Goal: Navigation & Orientation: Find specific page/section

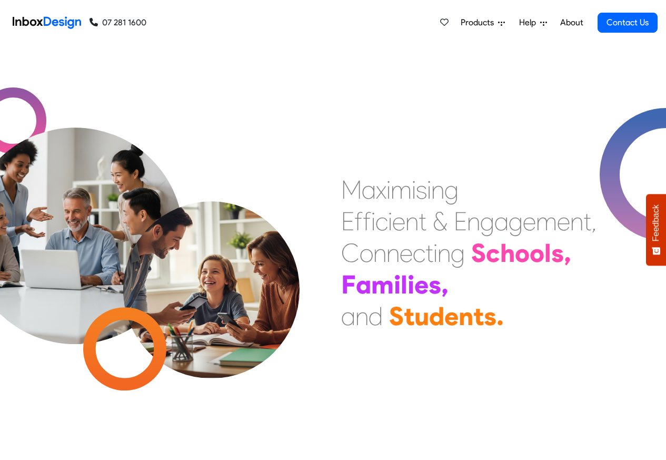
scroll to position [448, 0]
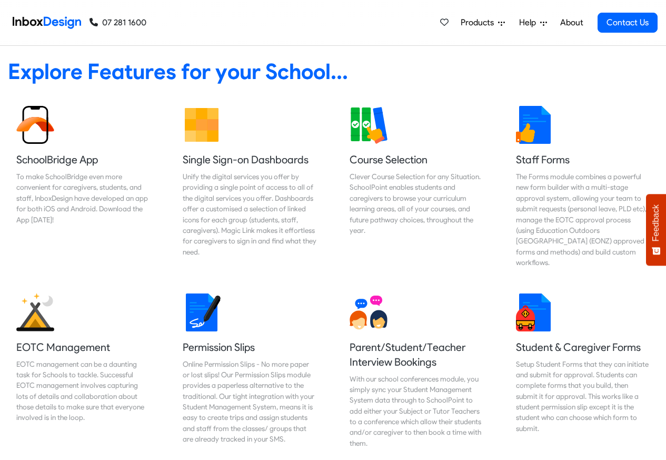
checkbox input "true"
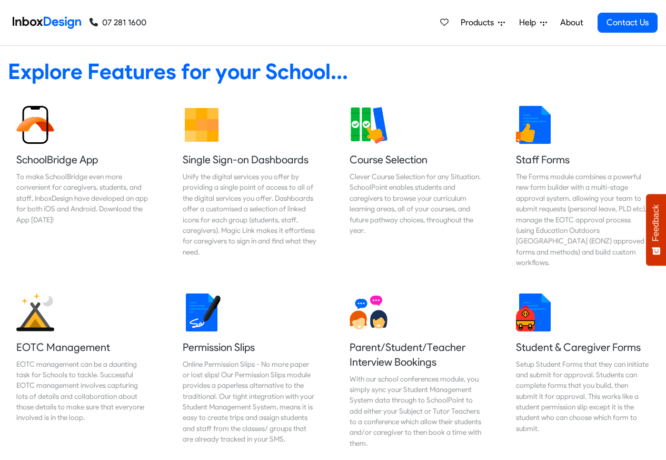
scroll to position [2942, 0]
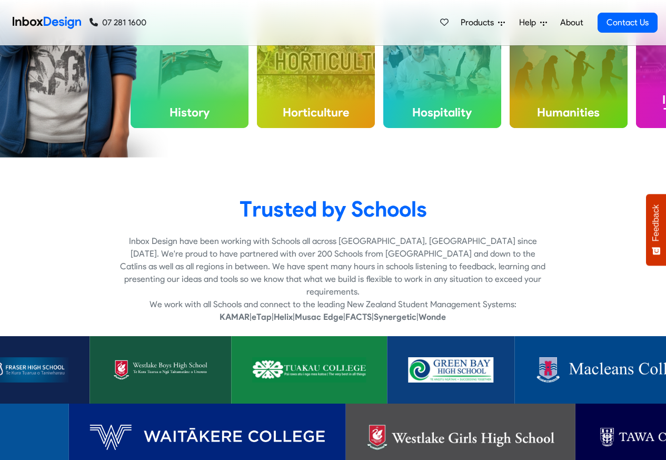
checkbox input "true"
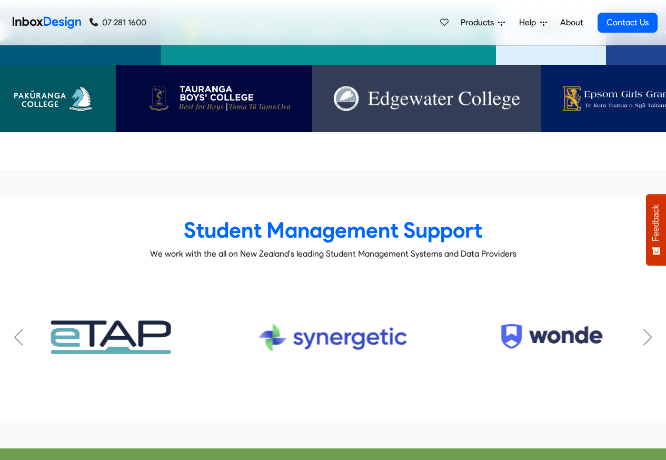
scroll to position [6285, 0]
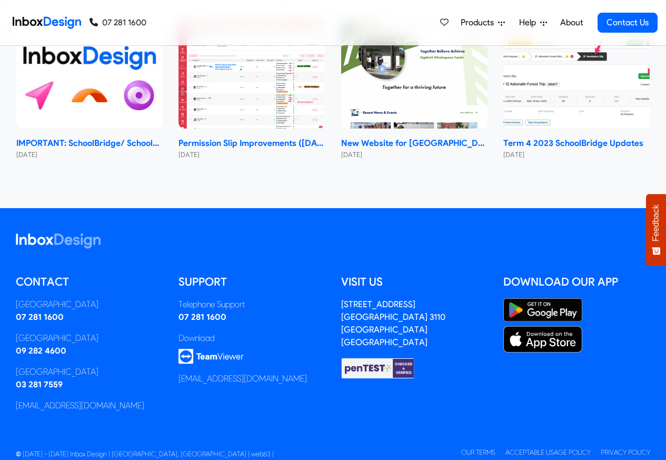
checkbox input "false"
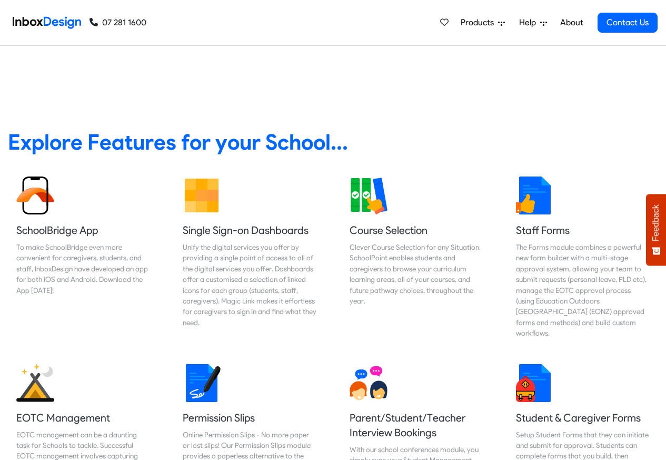
checkbox input "false"
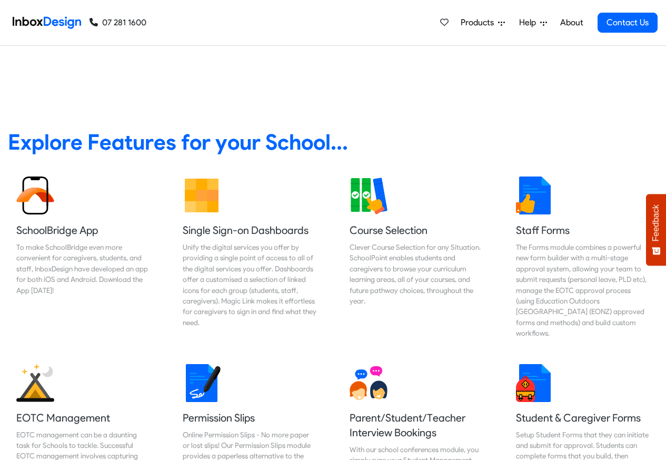
checkbox input "false"
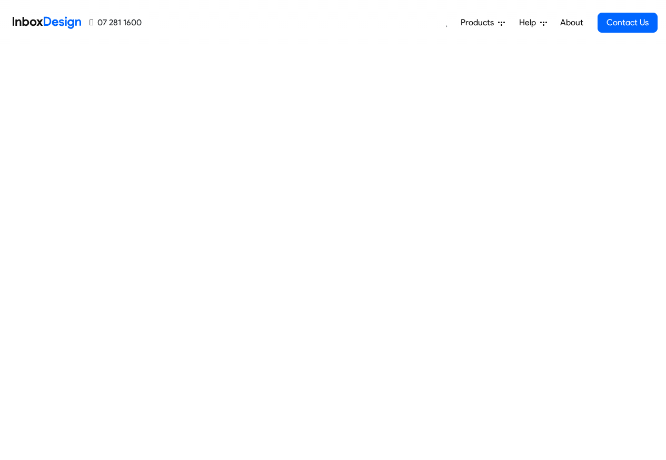
click at [500, 22] on icon at bounding box center [501, 24] width 7 height 4
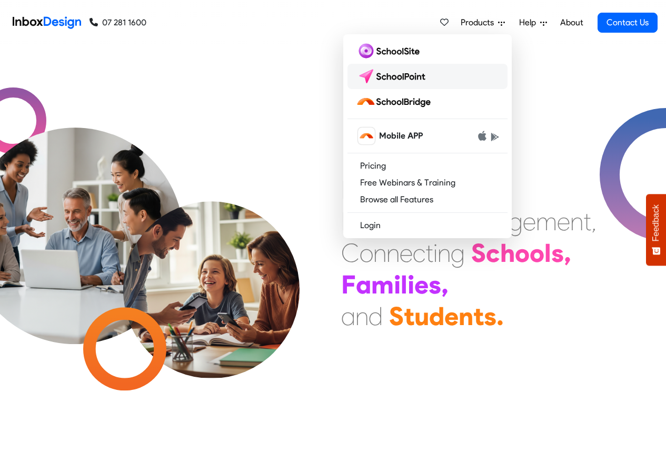
click at [392, 73] on img at bounding box center [393, 76] width 74 height 17
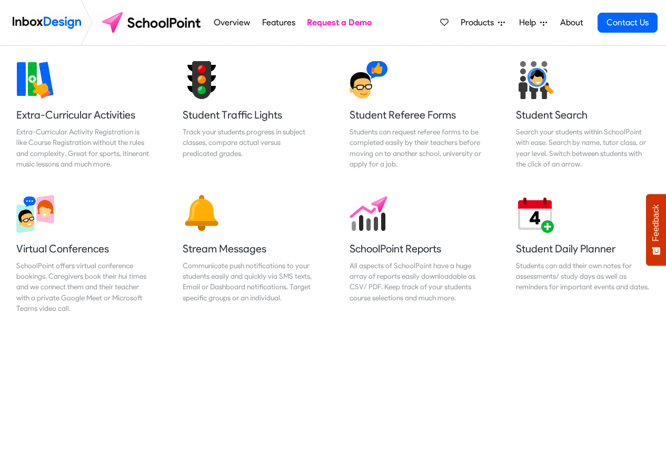
scroll to position [821, 0]
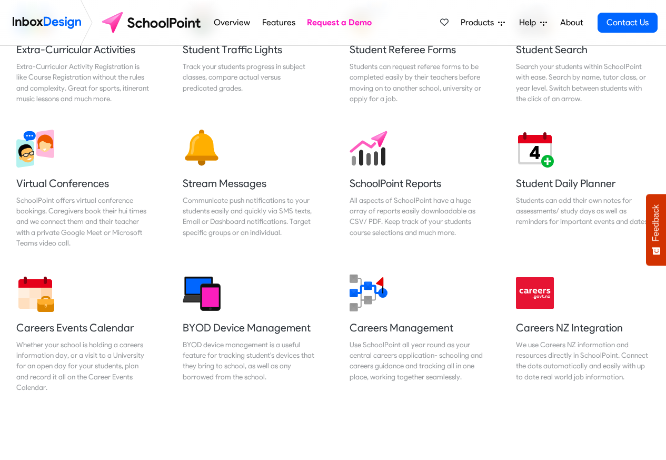
click at [662, 444] on div "Resources Booking System Allow Bookings and Approvals with our Resources Bookin…" at bounding box center [333, 180] width 666 height 1086
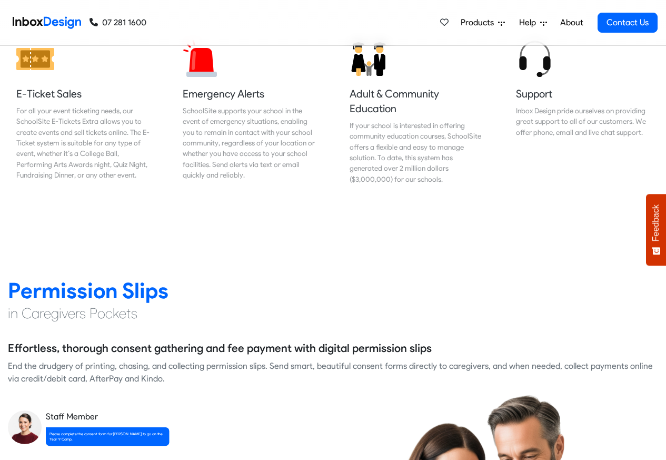
scroll to position [1327, 0]
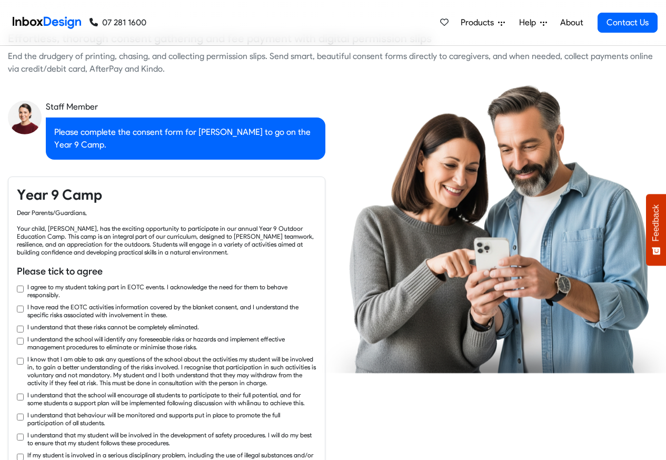
checkbox input "true"
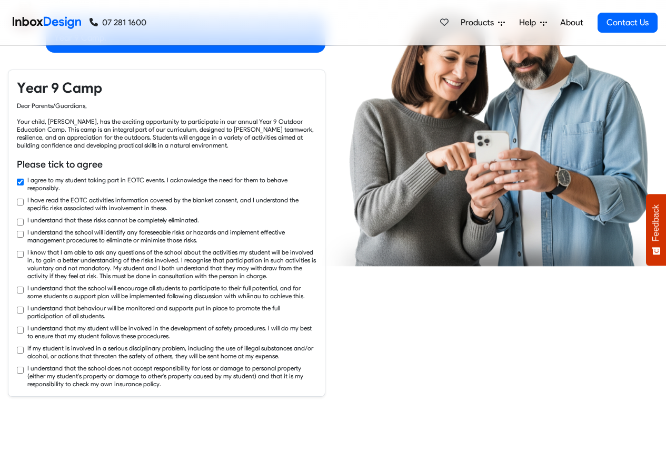
checkbox input "true"
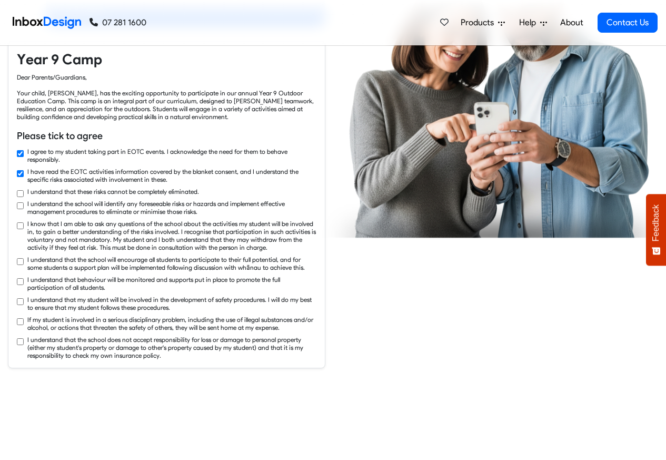
checkbox input "true"
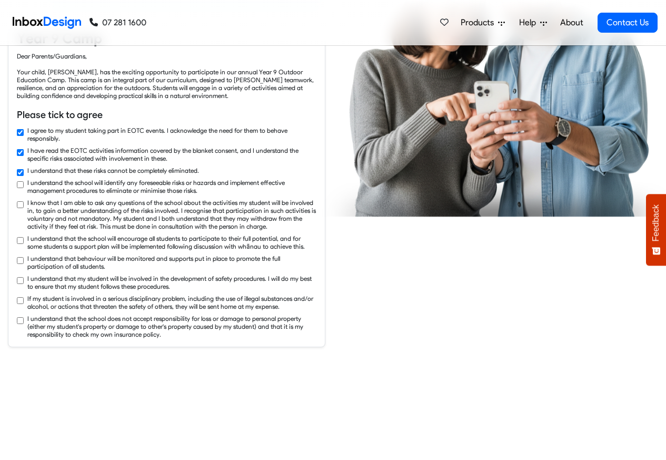
checkbox input "true"
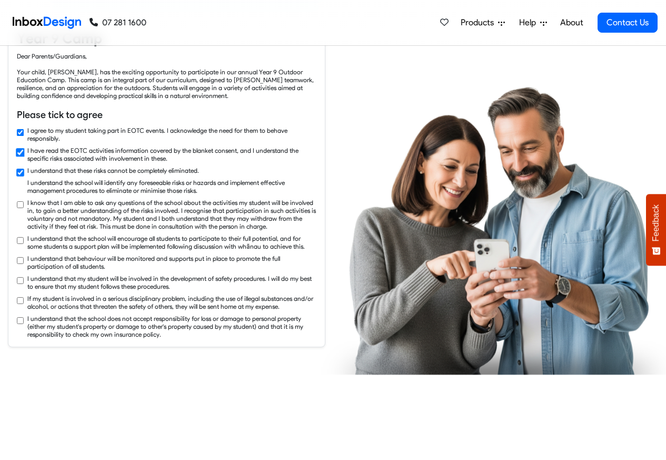
scroll to position [1769, 0]
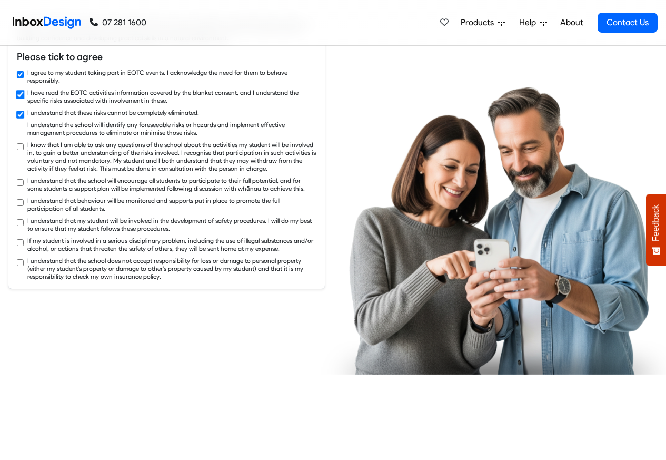
checkbox input "true"
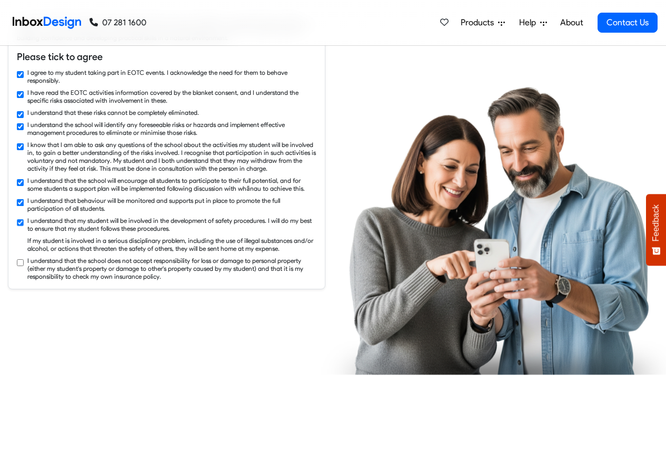
checkbox input "true"
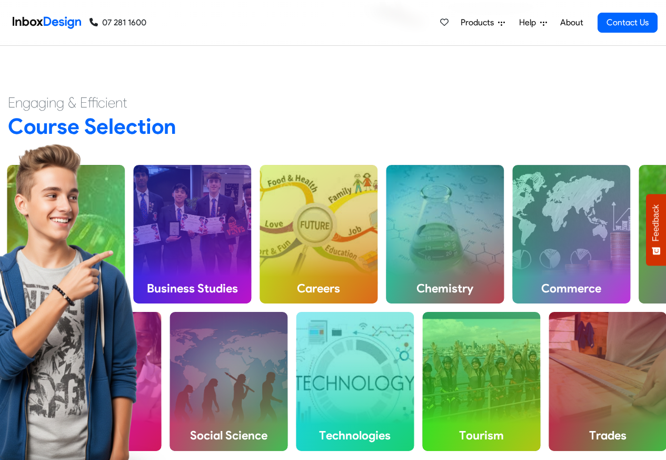
scroll to position [2654, 0]
